Goal: Navigation & Orientation: Find specific page/section

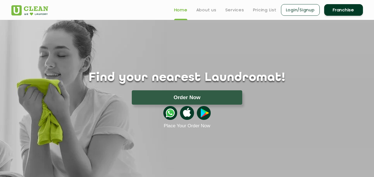
click at [170, 71] on div "Find your nearest Laundromat! Please select the location Order Now Place Your O…" at bounding box center [187, 74] width 360 height 109
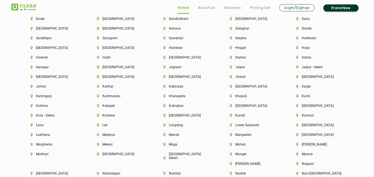
scroll to position [1572, 0]
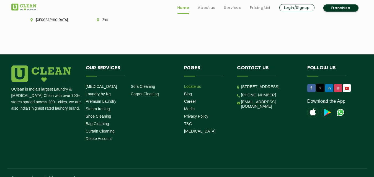
click at [195, 84] on link "Locate us" at bounding box center [192, 86] width 17 height 4
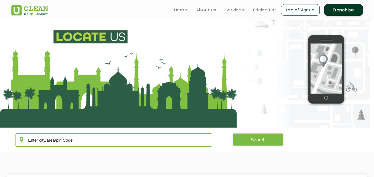
click at [69, 136] on input "text" at bounding box center [113, 140] width 197 height 13
type input "k"
click at [92, 138] on input "text" at bounding box center [113, 140] width 197 height 13
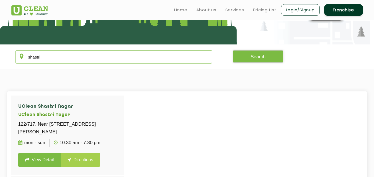
scroll to position [83, 0]
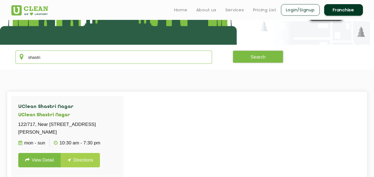
click at [69, 61] on input "shastri" at bounding box center [113, 57] width 197 height 13
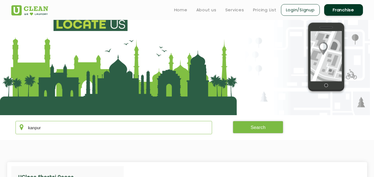
scroll to position [0, 0]
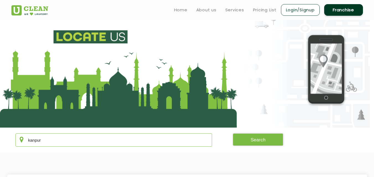
click at [55, 138] on input "kanpur" at bounding box center [113, 140] width 197 height 13
type input "Noida"
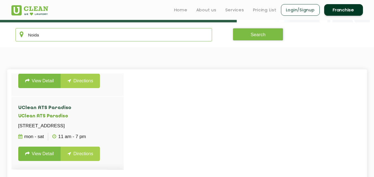
scroll to position [105, 0]
